Goal: Navigation & Orientation: Find specific page/section

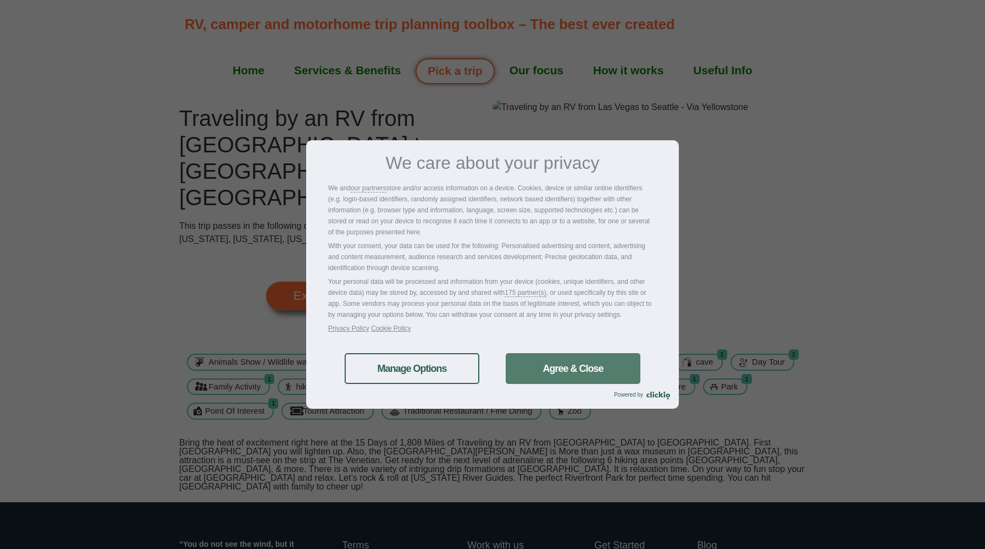
click at [557, 366] on link "Agree & Close" at bounding box center [573, 368] width 135 height 31
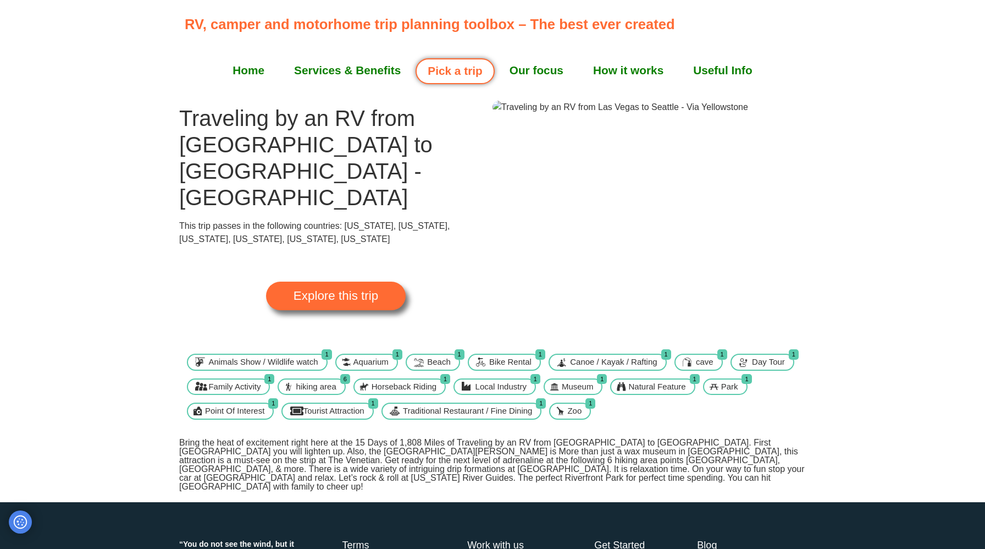
click at [365, 290] on span "Explore this trip" at bounding box center [336, 296] width 85 height 12
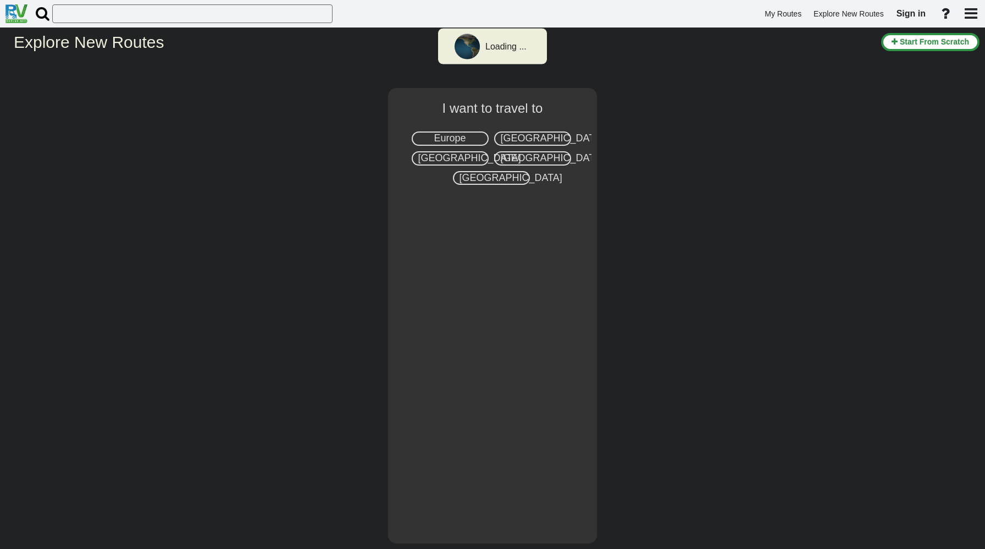
select select "number:2"
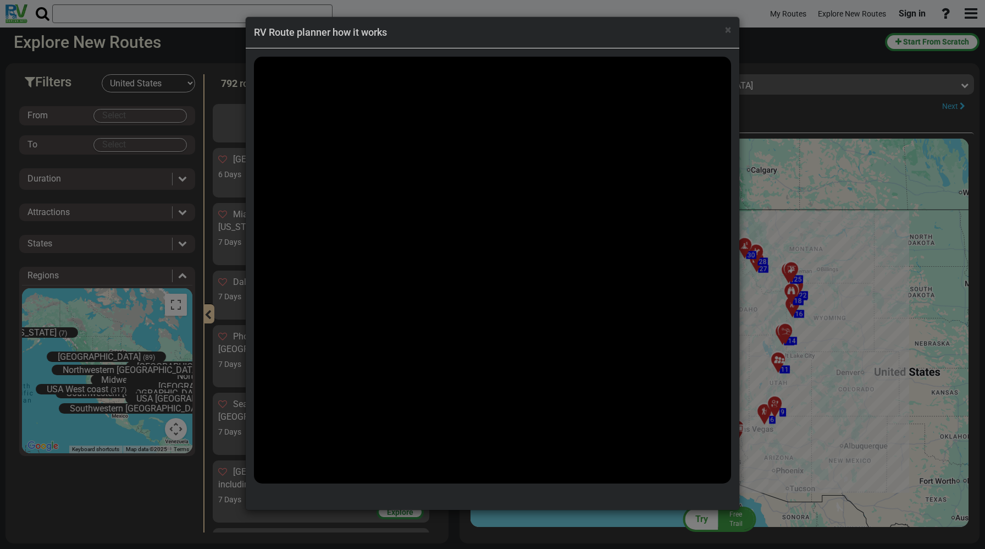
scroll to position [17347, 0]
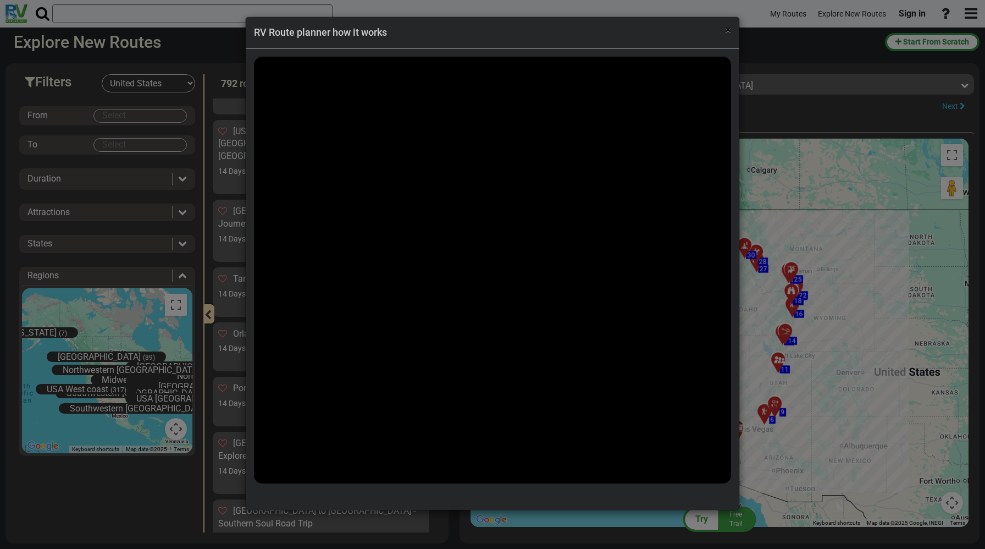
click at [729, 32] on span "×" at bounding box center [728, 29] width 6 height 13
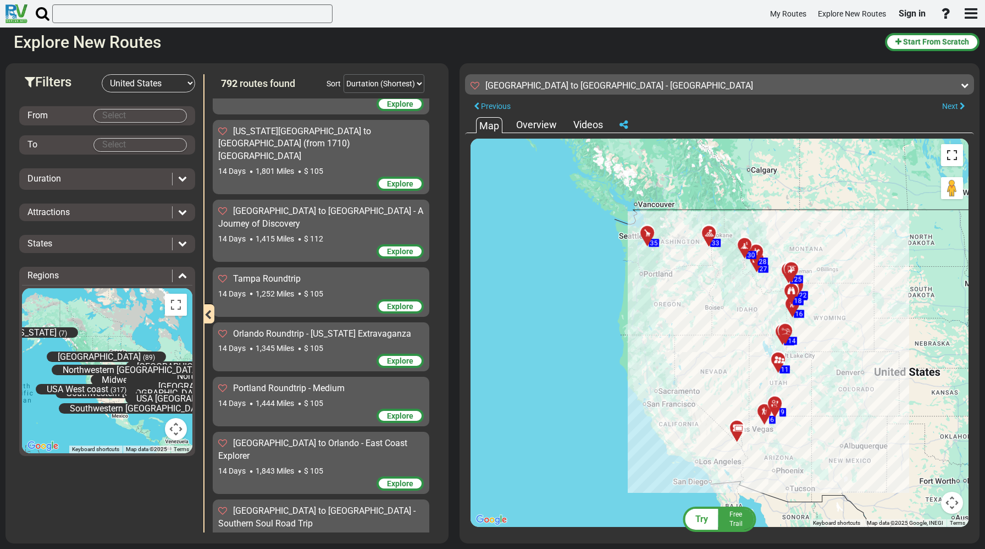
click at [951, 157] on button "Toggle fullscreen view" at bounding box center [952, 155] width 22 height 22
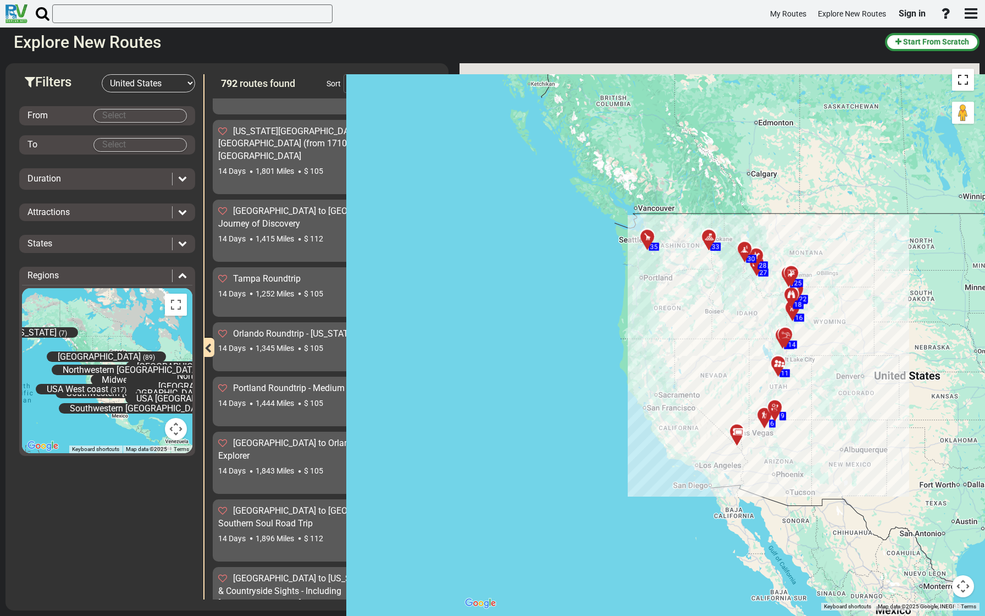
click at [951, 224] on div "To activate drag with keyboard, press Alt + Enter. Once in keyboard drag state,…" at bounding box center [720, 336] width 520 height 547
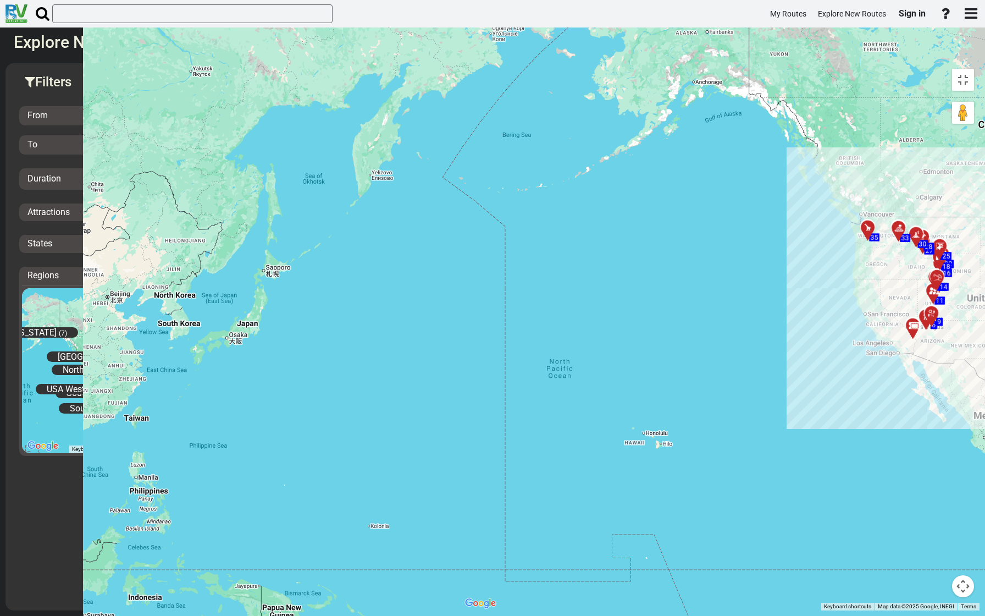
drag, startPoint x: 677, startPoint y: 112, endPoint x: 653, endPoint y: 28, distance: 87.5
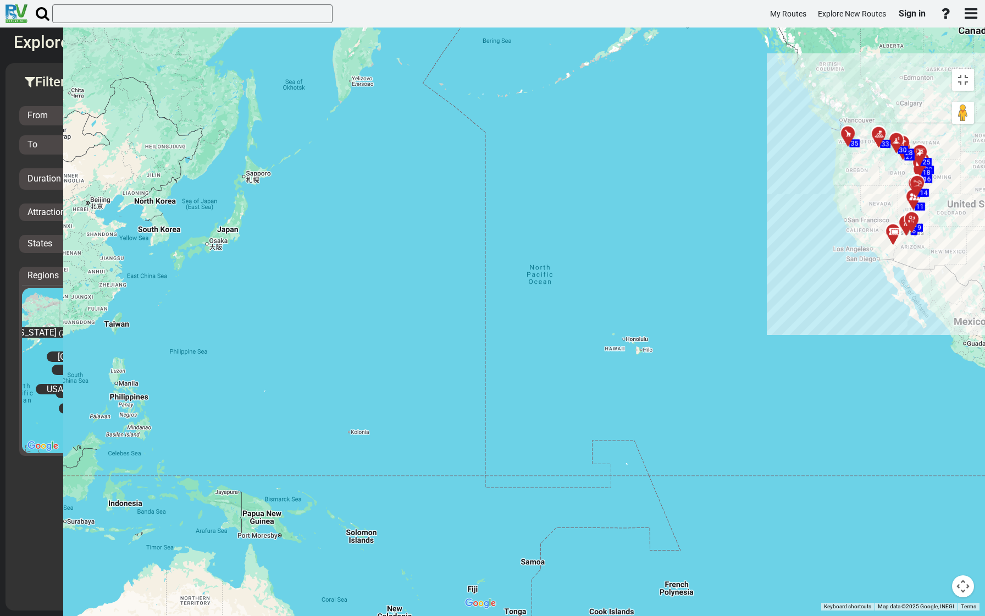
click at [605, 154] on div "To activate drag with keyboard, press Alt + Enter. Once in keyboard drag state,…" at bounding box center [720, 336] width 520 height 547
click at [970, 69] on button "Toggle fullscreen view" at bounding box center [963, 80] width 22 height 22
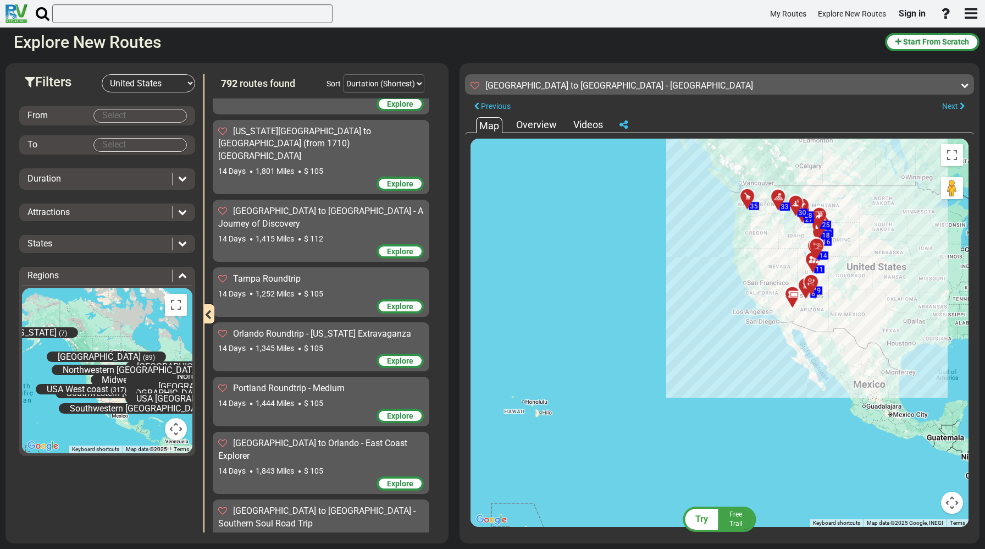
drag, startPoint x: 815, startPoint y: 323, endPoint x: 699, endPoint y: 407, distance: 143.0
click at [699, 407] on div "To activate drag with keyboard, press Alt + Enter. Once in keyboard drag state,…" at bounding box center [720, 333] width 498 height 388
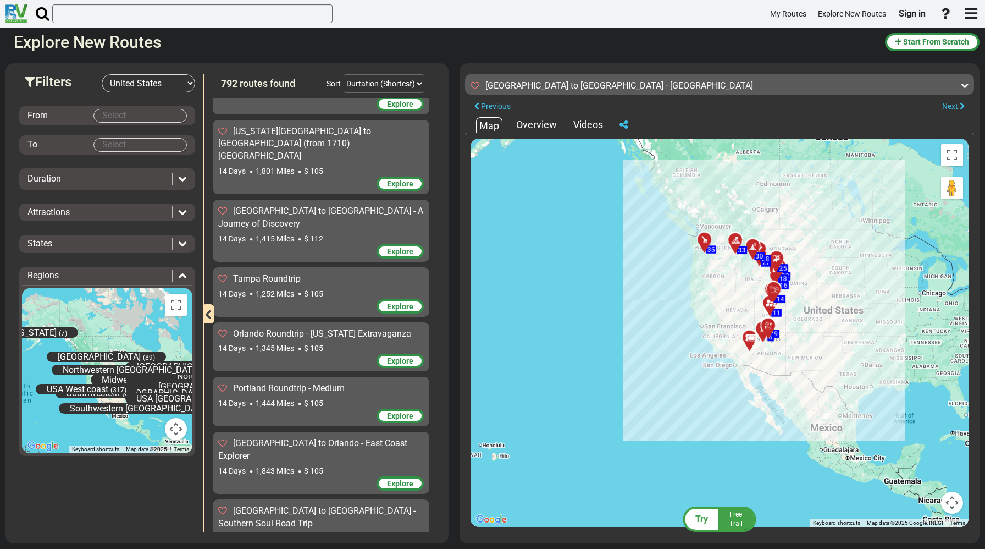
drag, startPoint x: 694, startPoint y: 412, endPoint x: 667, endPoint y: 434, distance: 34.0
click at [667, 434] on div "To activate drag with keyboard, press Alt + Enter. Once in keyboard drag state,…" at bounding box center [720, 333] width 498 height 388
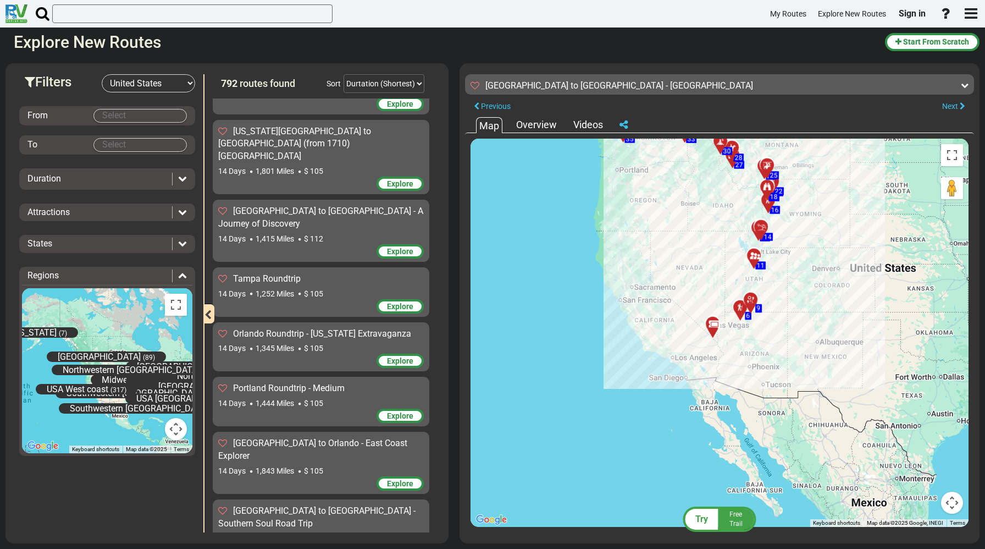
drag, startPoint x: 692, startPoint y: 373, endPoint x: 566, endPoint y: 485, distance: 169.0
click at [566, 485] on div "To activate drag with keyboard, press Alt + Enter. Once in keyboard drag state,…" at bounding box center [720, 333] width 498 height 388
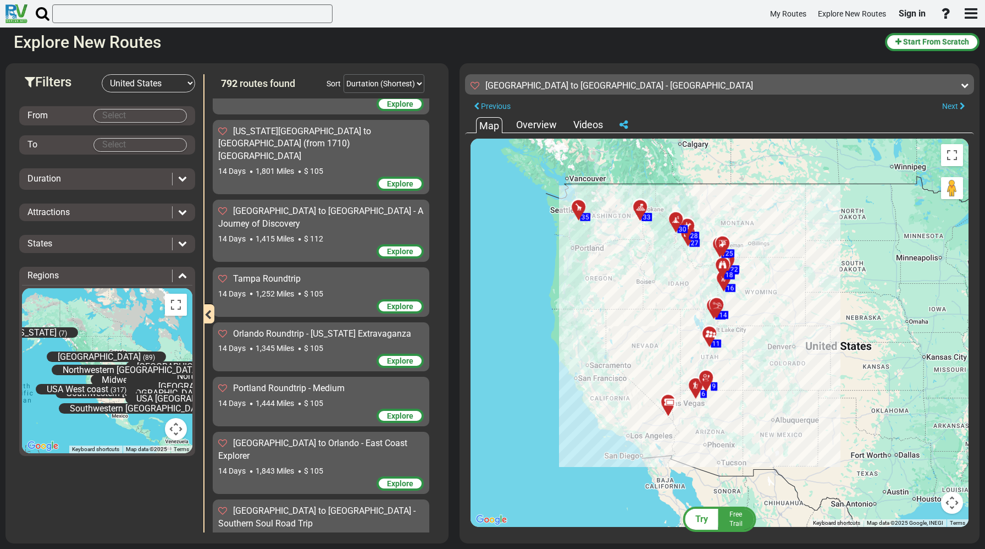
drag, startPoint x: 600, startPoint y: 289, endPoint x: 577, endPoint y: 338, distance: 53.9
click at [577, 338] on div "To activate drag with keyboard, press Alt + Enter. Once in keyboard drag state,…" at bounding box center [720, 333] width 498 height 388
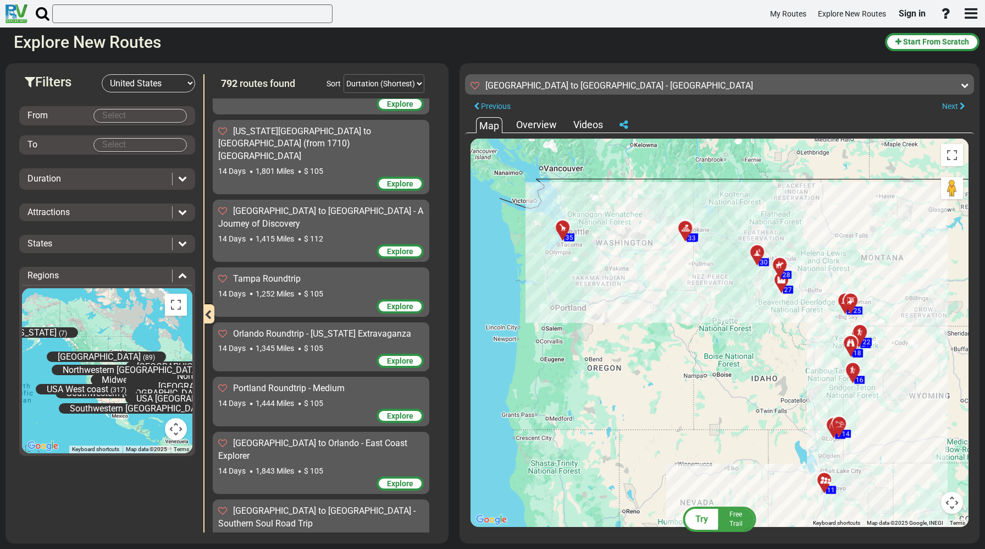
drag, startPoint x: 597, startPoint y: 268, endPoint x: 578, endPoint y: 419, distance: 152.3
click at [578, 419] on div "To activate drag with keyboard, press Alt + Enter. Once in keyboard drag state,…" at bounding box center [720, 333] width 498 height 388
click at [562, 226] on icon at bounding box center [563, 227] width 8 height 8
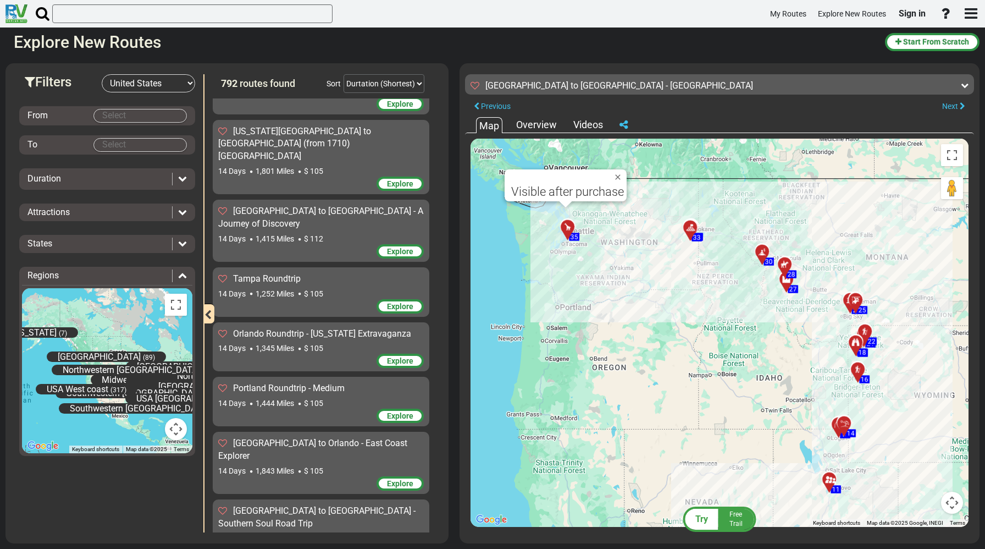
click at [689, 230] on div at bounding box center [694, 231] width 18 height 17
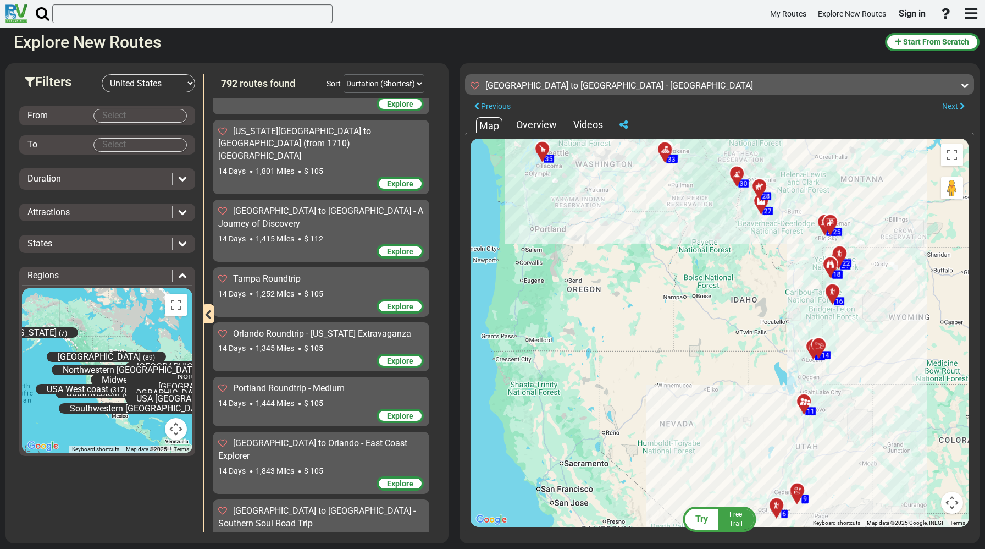
drag, startPoint x: 712, startPoint y: 303, endPoint x: 687, endPoint y: 224, distance: 83.8
click at [687, 224] on div "To activate drag with keyboard, press Alt + Enter. Once in keyboard drag state,…" at bounding box center [720, 333] width 498 height 388
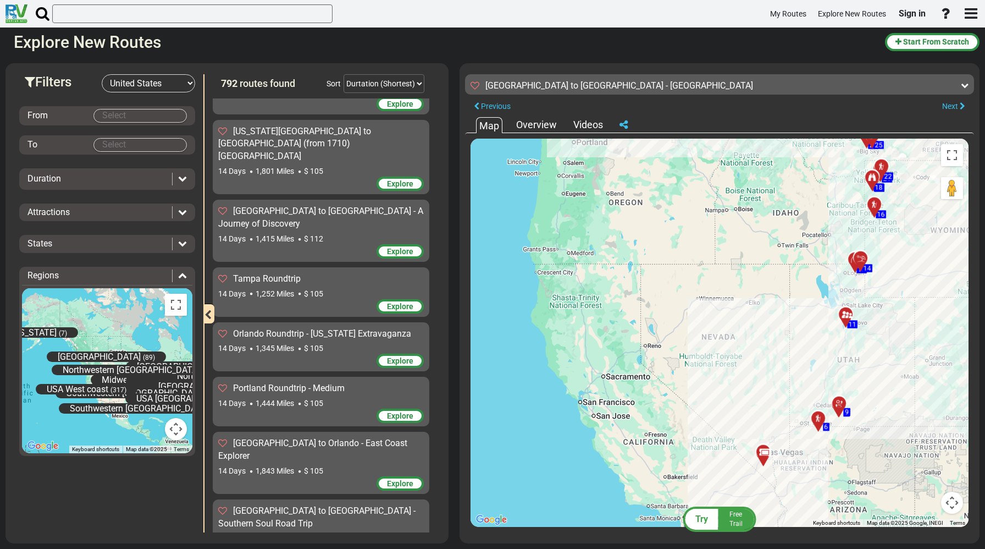
drag, startPoint x: 723, startPoint y: 327, endPoint x: 763, endPoint y: 239, distance: 96.7
click at [763, 239] on div "To activate drag with keyboard, press Alt + Enter. Once in keyboard drag state,…" at bounding box center [720, 333] width 498 height 388
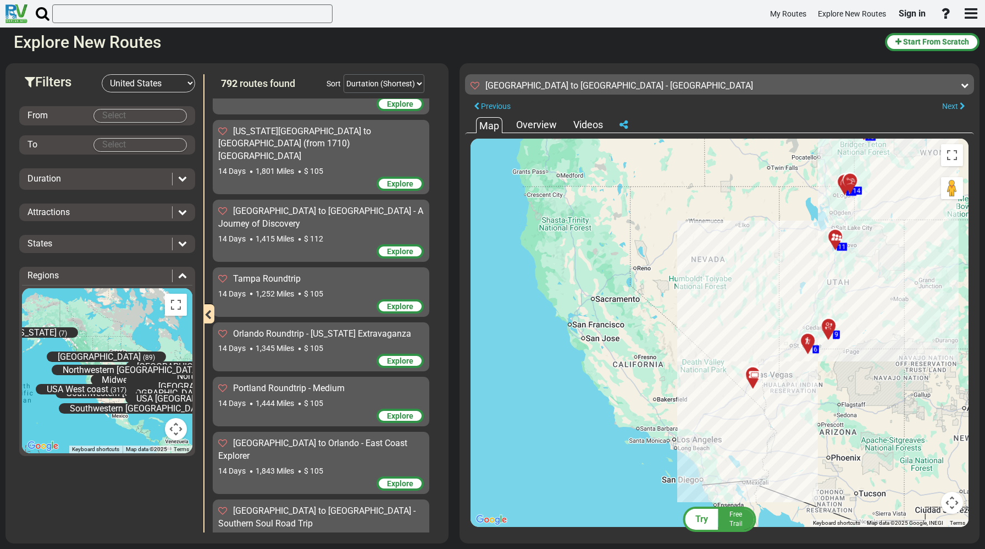
drag, startPoint x: 732, startPoint y: 370, endPoint x: 722, endPoint y: 291, distance: 79.8
click at [722, 291] on div "To activate drag with keyboard, press Alt + Enter. Once in keyboard drag state,…" at bounding box center [720, 333] width 498 height 388
click at [694, 286] on div "To activate drag with keyboard, press Alt + Enter. Once in keyboard drag state,…" at bounding box center [720, 333] width 498 height 388
